Goal: Transaction & Acquisition: Purchase product/service

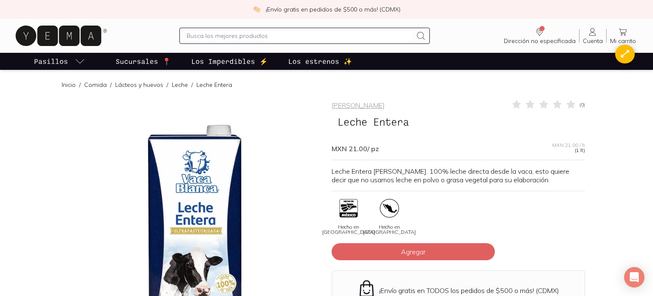
drag, startPoint x: 640, startPoint y: 163, endPoint x: 625, endPoint y: 164, distance: 14.9
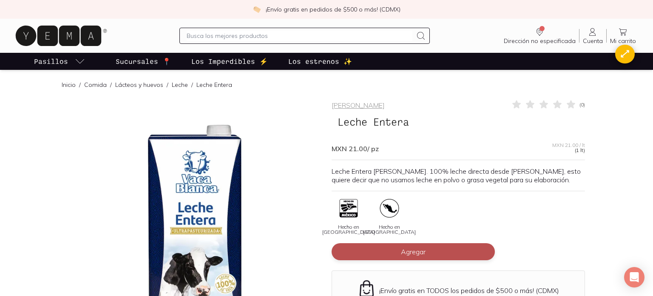
click at [409, 248] on span "Agregar" at bounding box center [413, 251] width 25 height 9
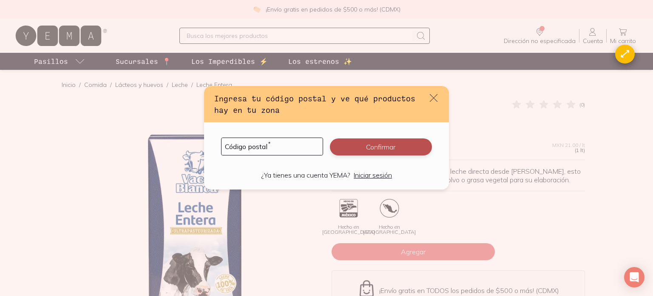
click at [394, 148] on button "Confirmar" at bounding box center [381, 146] width 102 height 17
click at [279, 148] on input "default" at bounding box center [272, 146] width 101 height 17
type input "28020"
click at [402, 147] on button "Confirmar" at bounding box center [381, 146] width 102 height 17
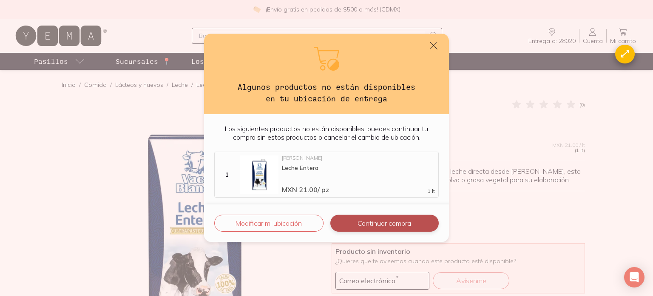
click at [425, 221] on button "Continuar compra" at bounding box center [385, 222] width 108 height 17
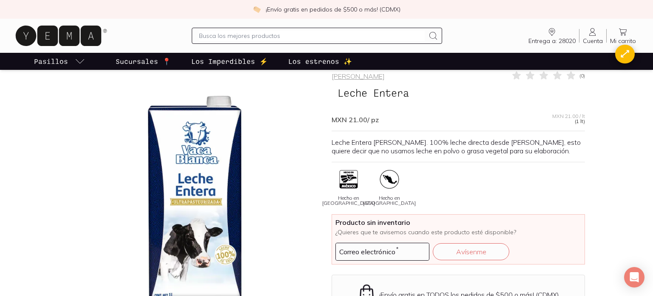
scroll to position [24, 0]
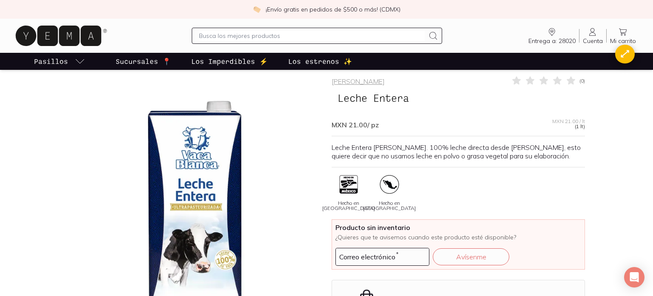
drag, startPoint x: 489, startPoint y: 88, endPoint x: 476, endPoint y: 53, distance: 38.2
click at [488, 87] on div "[PERSON_NAME] ( 0 ) Leche Entera MXN 21.00 / pz MXN 21.00 / lt (1 lt) Leche Ent…" at bounding box center [459, 224] width 254 height 298
